Goal: Transaction & Acquisition: Purchase product/service

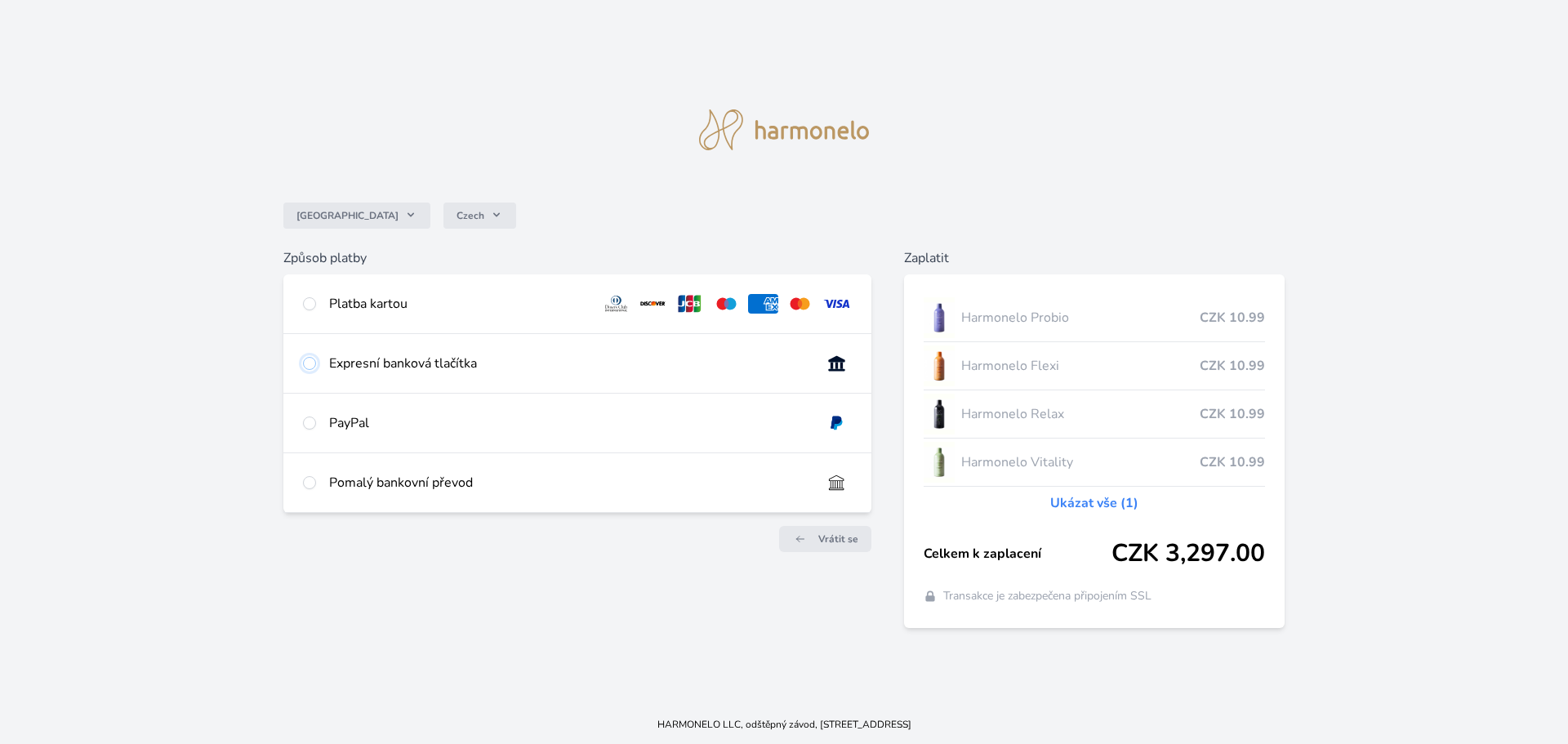
click at [312, 367] on input "radio" at bounding box center [309, 363] width 13 height 13
radio input "true"
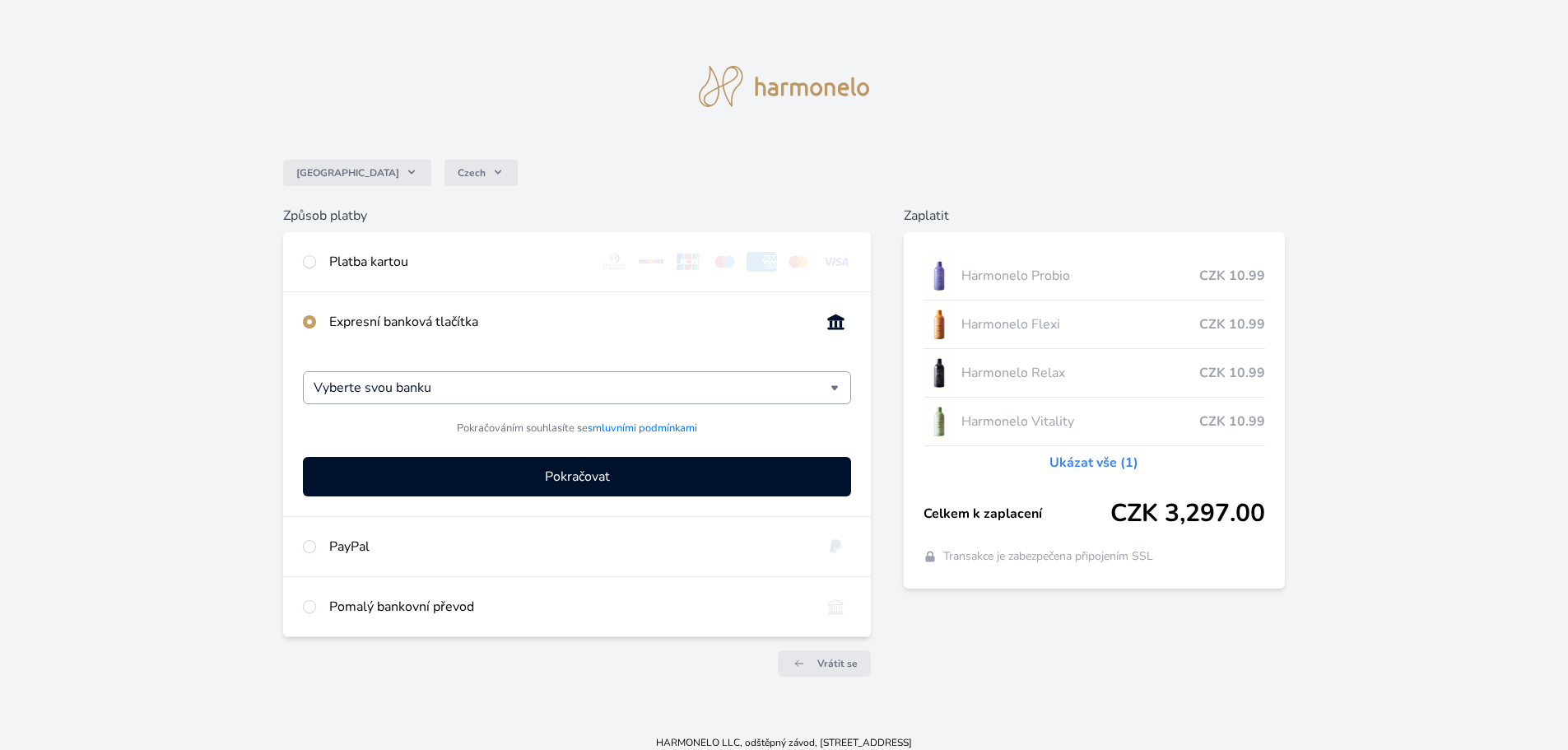
click at [839, 391] on div "Vyberte svou banku" at bounding box center [577, 387] width 548 height 33
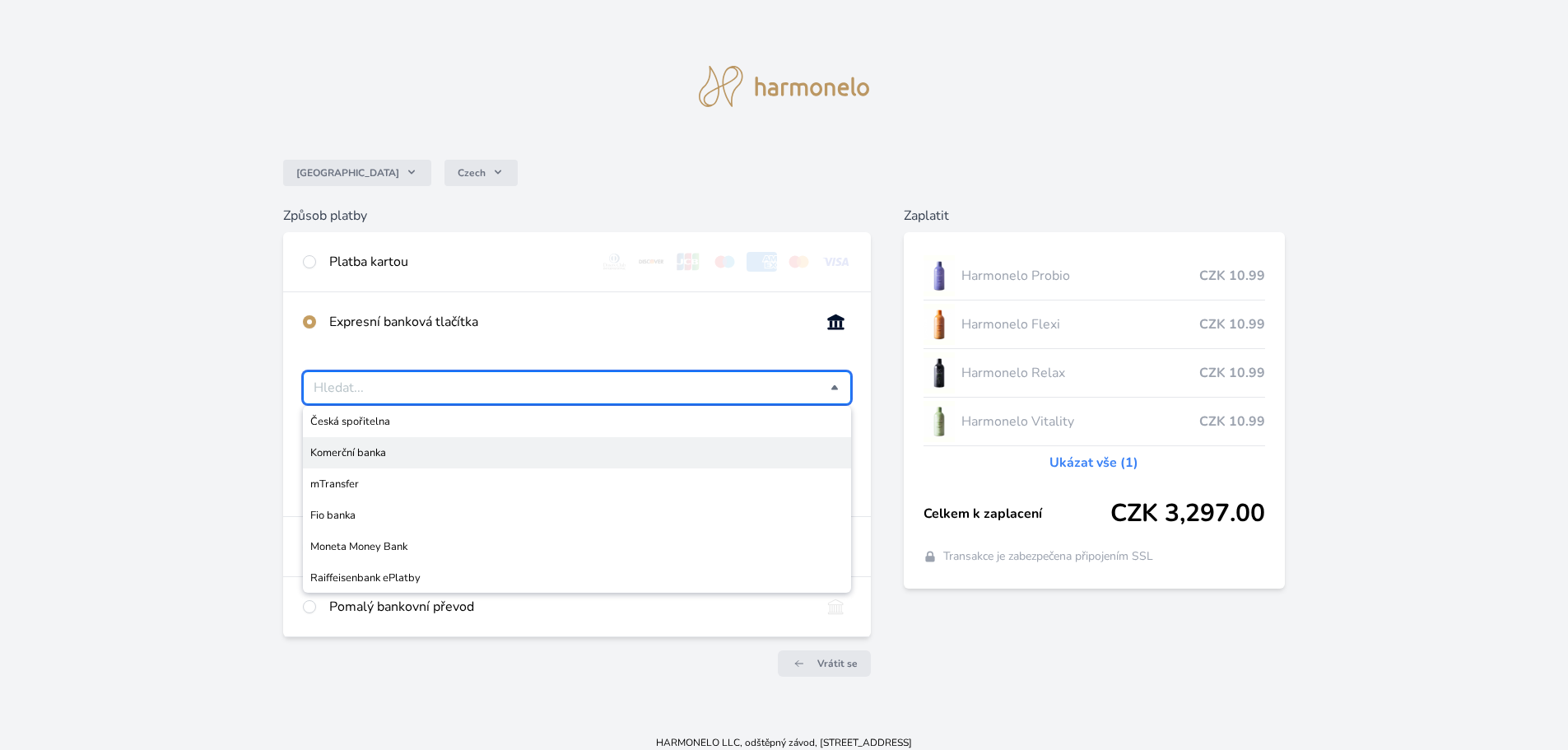
click at [719, 459] on span "Komerční banka" at bounding box center [577, 453] width 534 height 16
type input "Komerční banka"
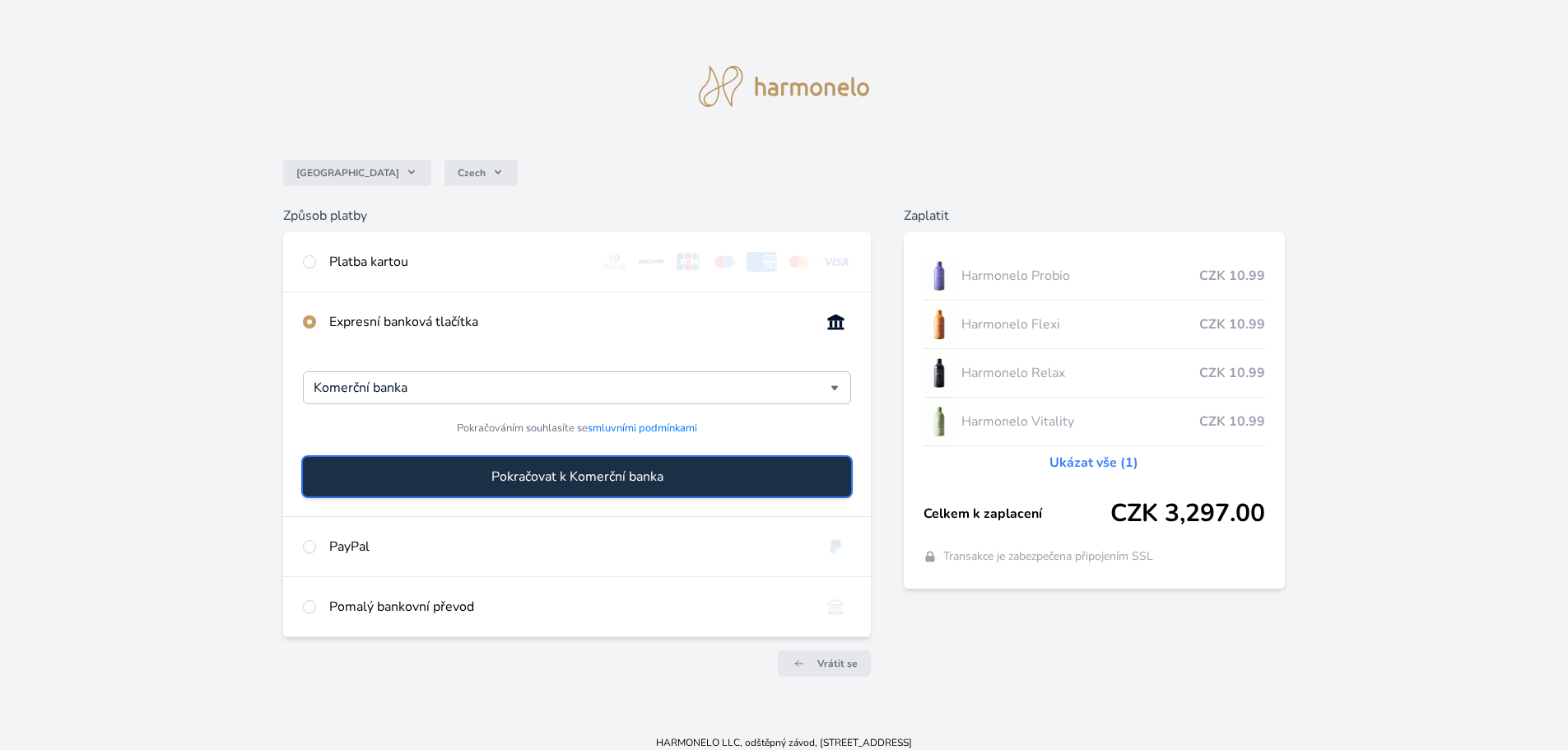
click at [669, 480] on button "Pokračovat k Komerční banka" at bounding box center [577, 476] width 548 height 39
